Goal: Task Accomplishment & Management: Use online tool/utility

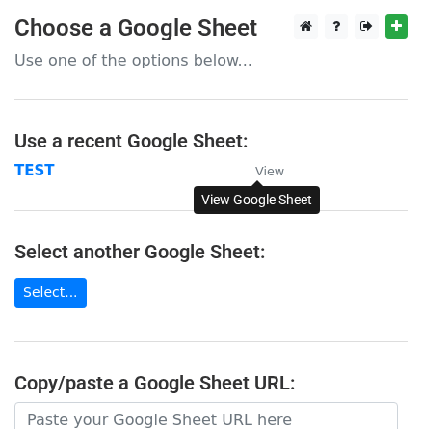
click at [266, 168] on small "View" at bounding box center [269, 171] width 29 height 14
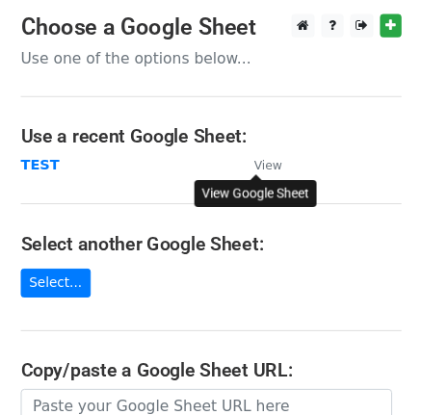
scroll to position [87, 0]
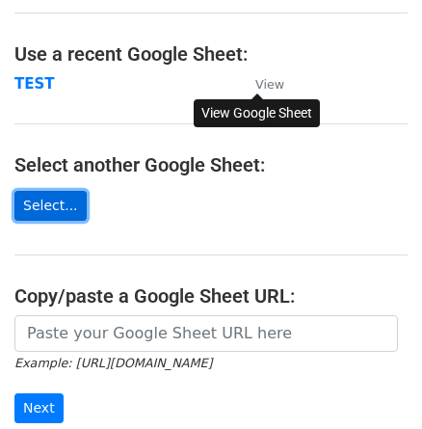
click at [42, 199] on link "Select..." at bounding box center [50, 206] width 72 height 30
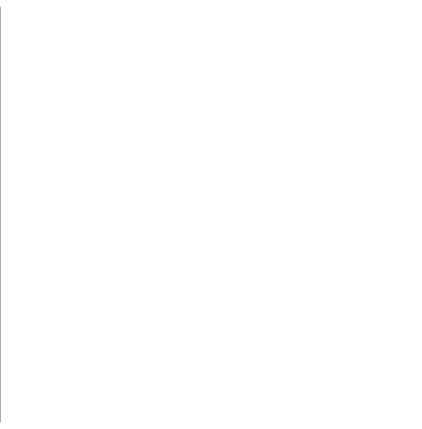
scroll to position [97, 0]
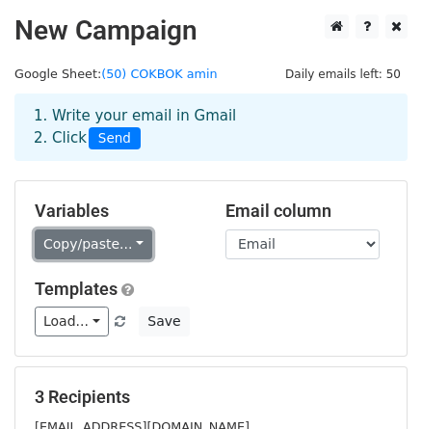
click at [93, 244] on link "Copy/paste..." at bounding box center [94, 244] width 118 height 30
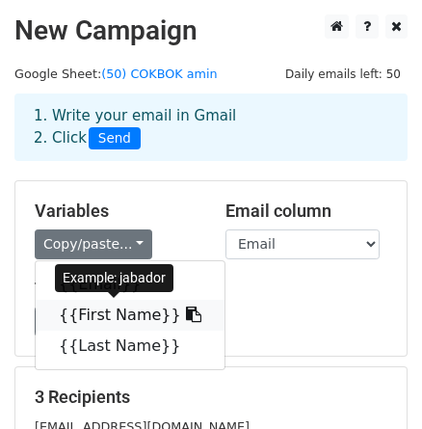
click at [84, 309] on link "{{First Name}}" at bounding box center [130, 315] width 189 height 31
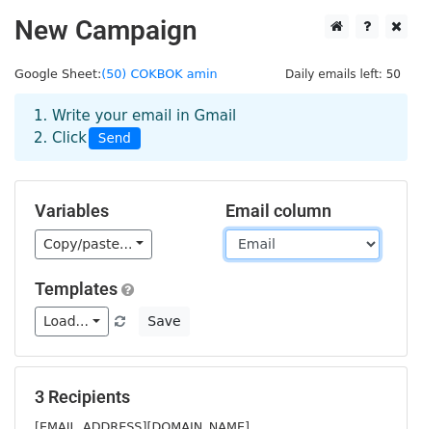
click at [305, 244] on select "Email First Name Last Name" at bounding box center [303, 244] width 154 height 30
click at [305, 245] on select "Email First Name Last Name" at bounding box center [303, 244] width 154 height 30
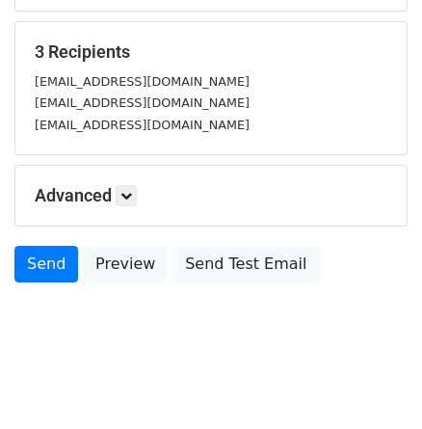
scroll to position [350, 0]
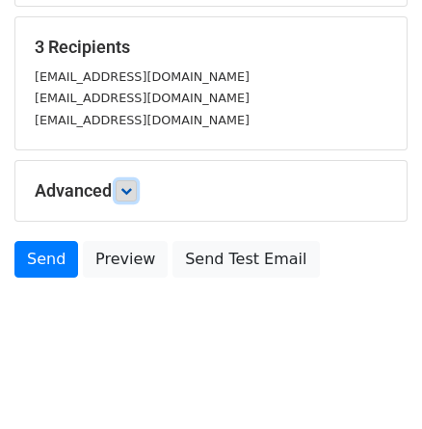
click at [132, 187] on icon at bounding box center [126, 191] width 12 height 12
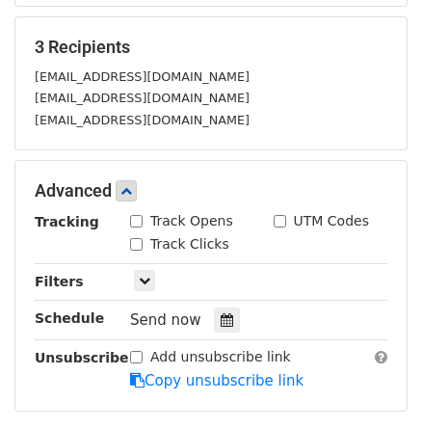
click at [137, 240] on input "Track Clicks" at bounding box center [136, 244] width 13 height 13
checkbox input "true"
click at [133, 216] on input "Track Opens" at bounding box center [136, 221] width 13 height 13
checkbox input "true"
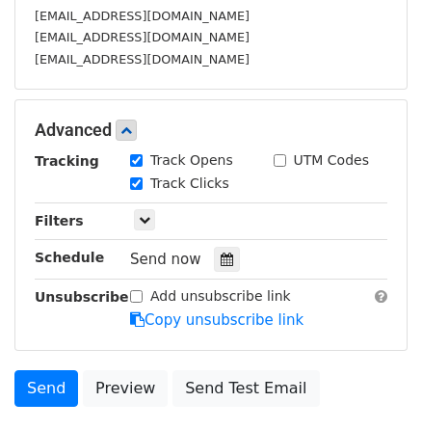
scroll to position [438, 0]
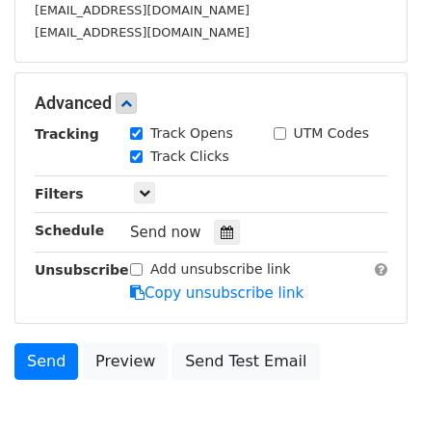
click at [130, 266] on input "Add unsubscribe link" at bounding box center [136, 269] width 13 height 13
checkbox input "true"
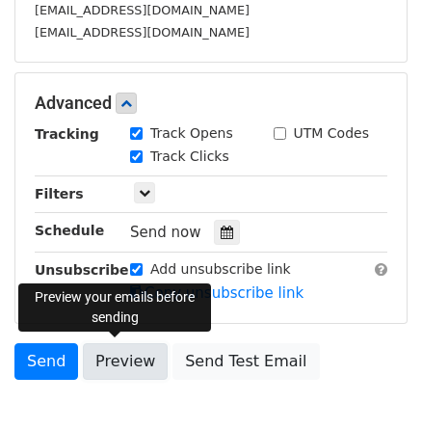
click at [119, 355] on link "Preview" at bounding box center [125, 361] width 85 height 37
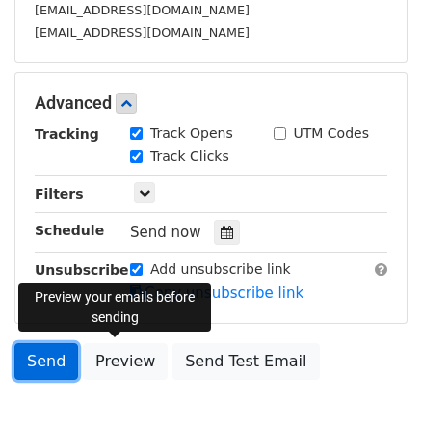
click at [38, 355] on link "Send" at bounding box center [46, 361] width 64 height 37
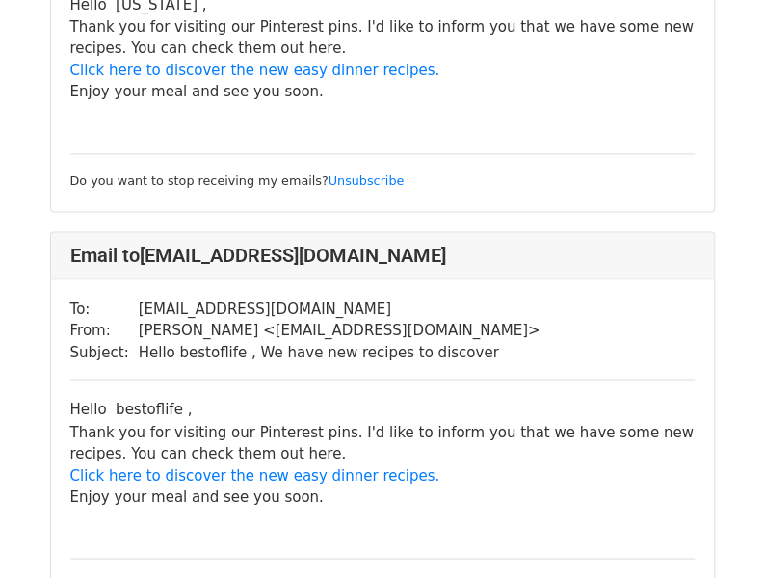
scroll to position [537, 0]
